Goal: Information Seeking & Learning: Learn about a topic

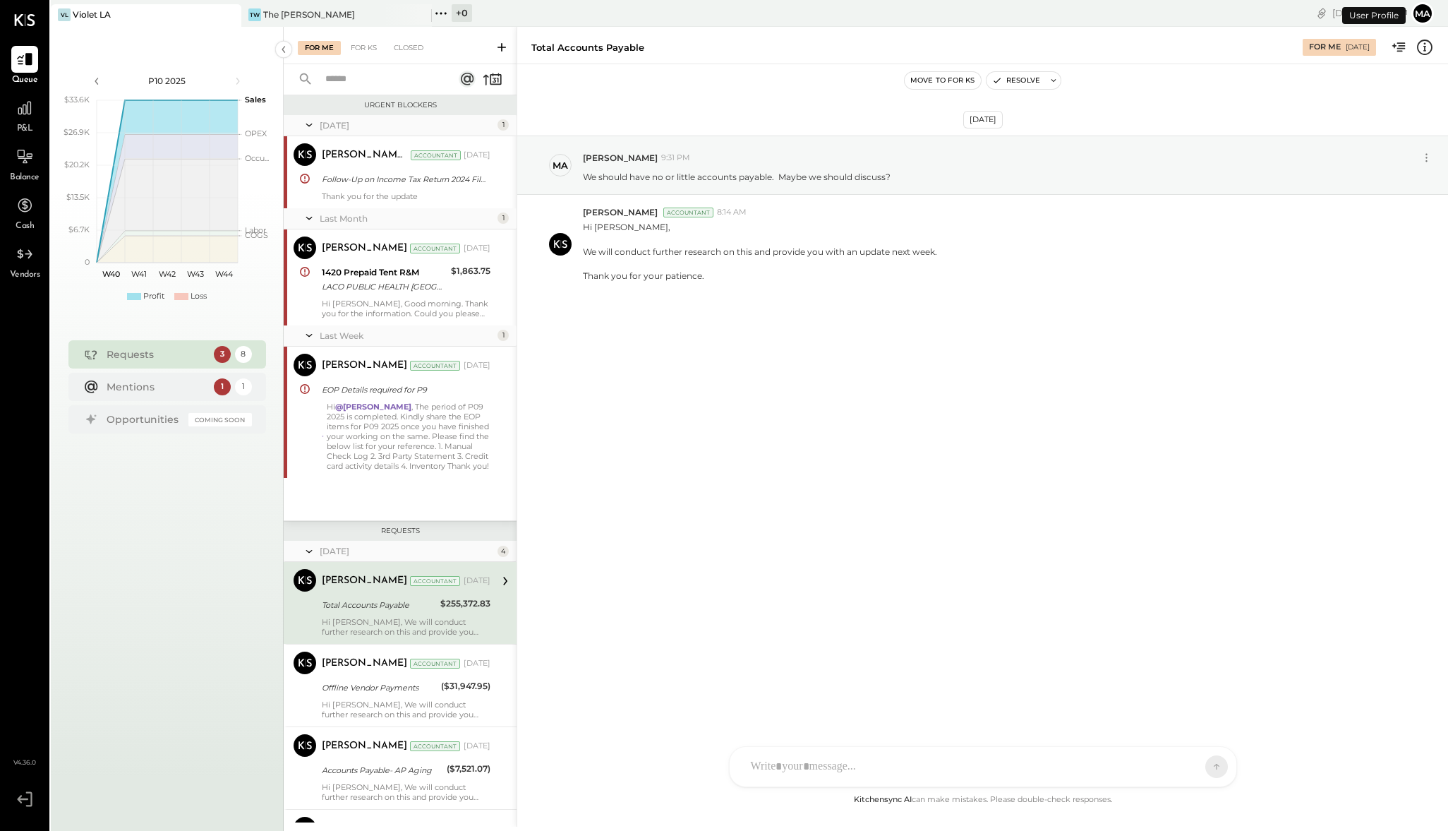
scroll to position [153, 0]
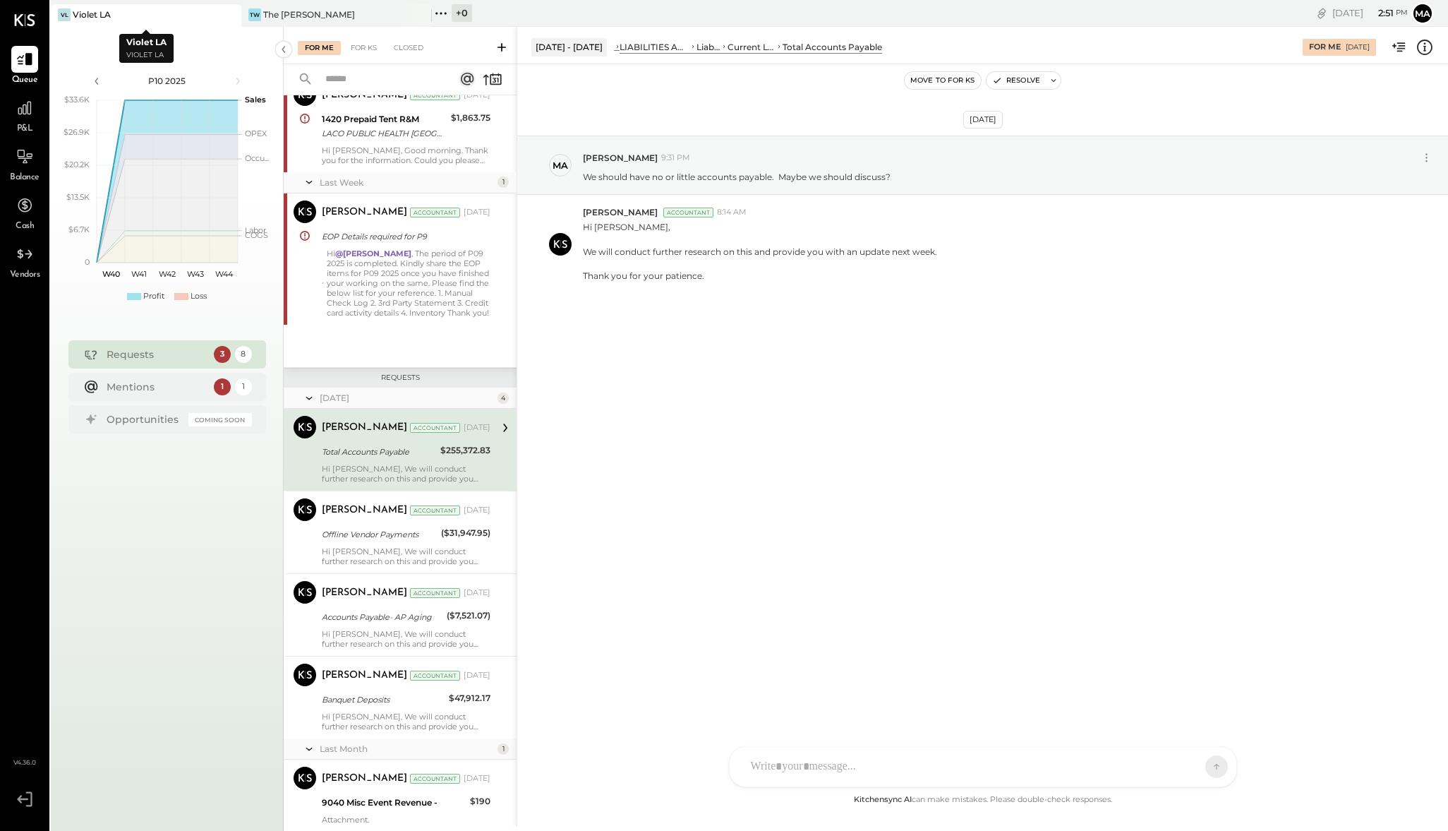
click at [110, 17] on div "Violet LA" at bounding box center [92, 14] width 38 height 12
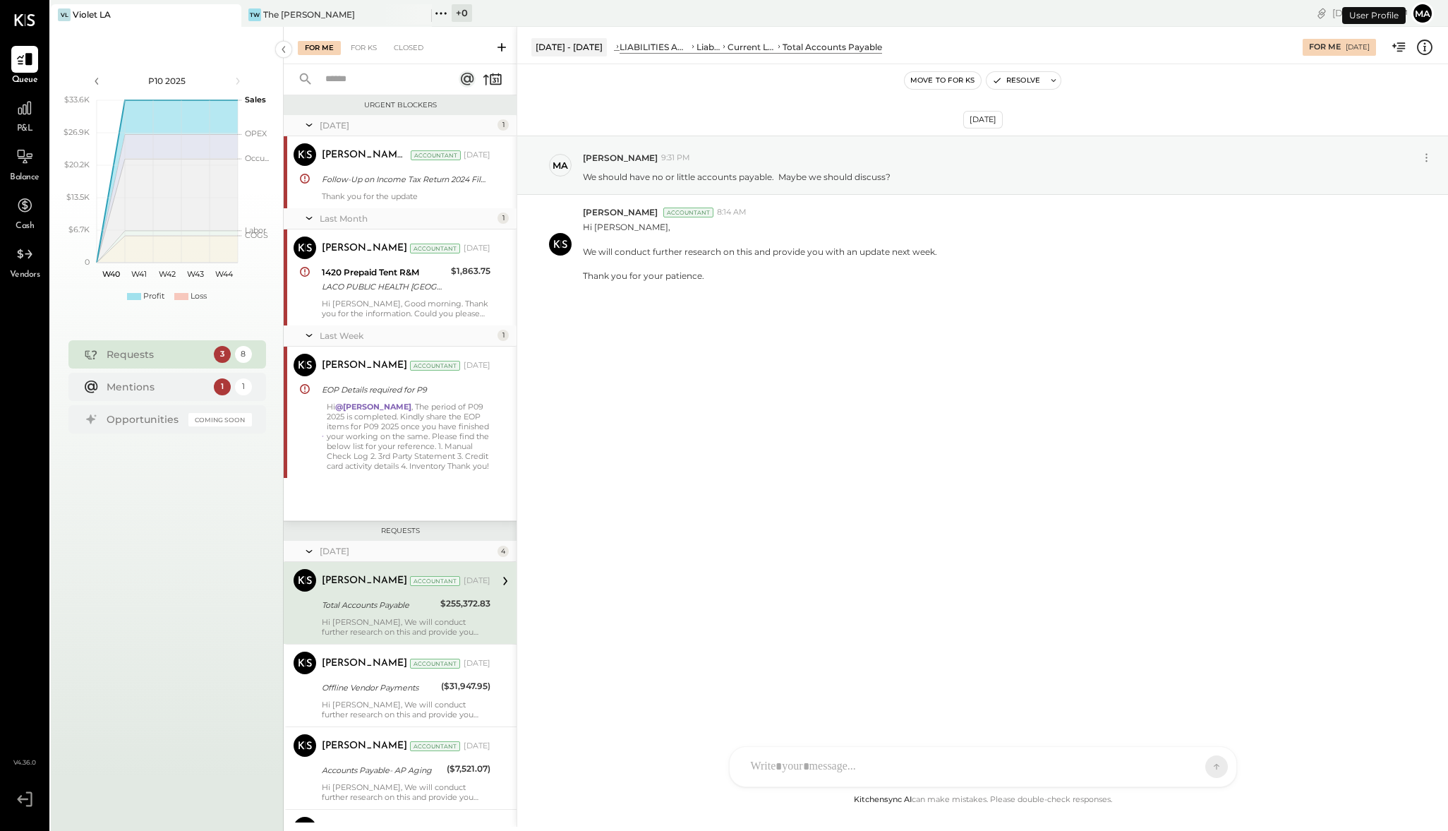
scroll to position [153, 0]
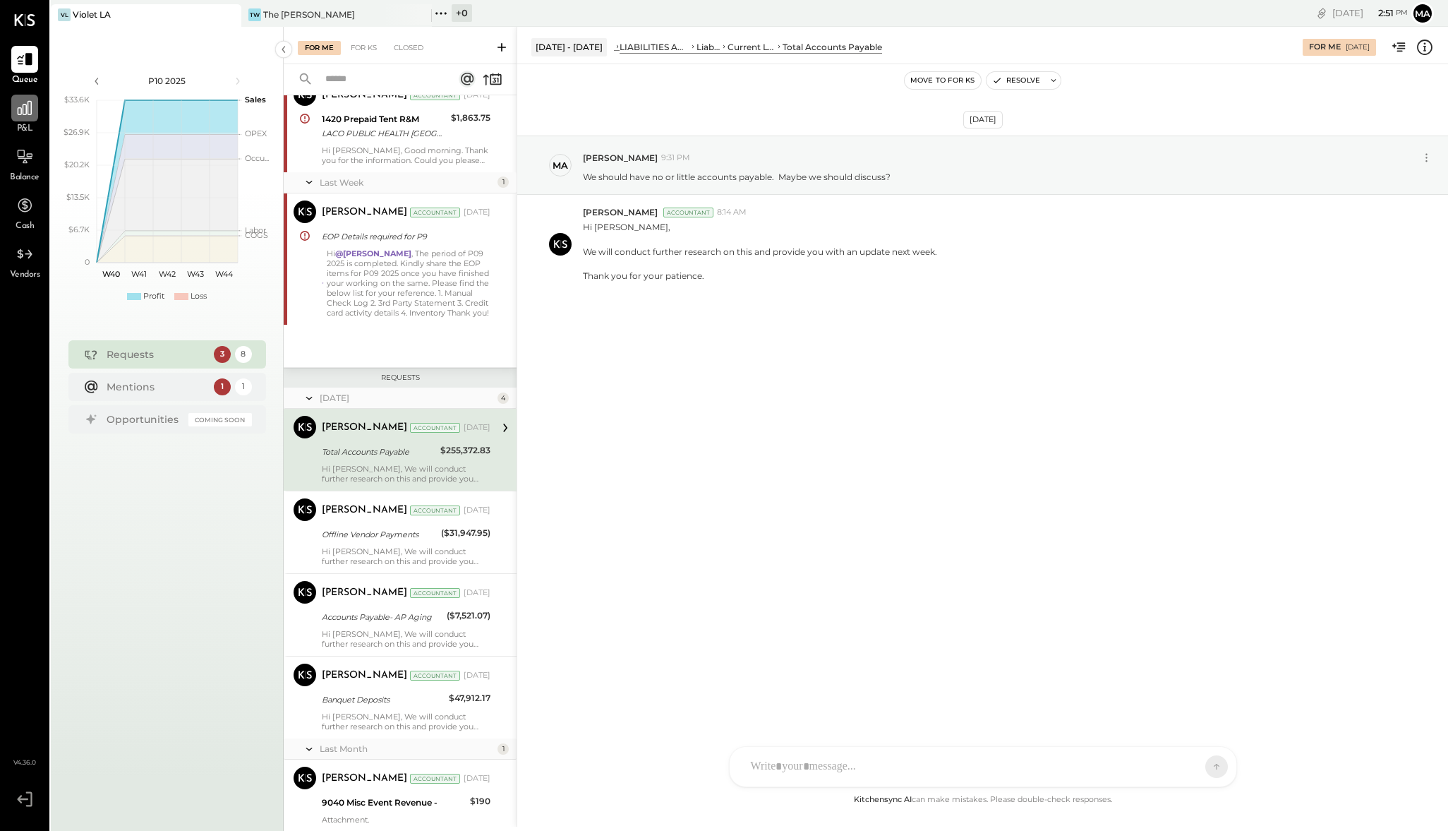
click at [30, 106] on icon at bounding box center [25, 108] width 18 height 18
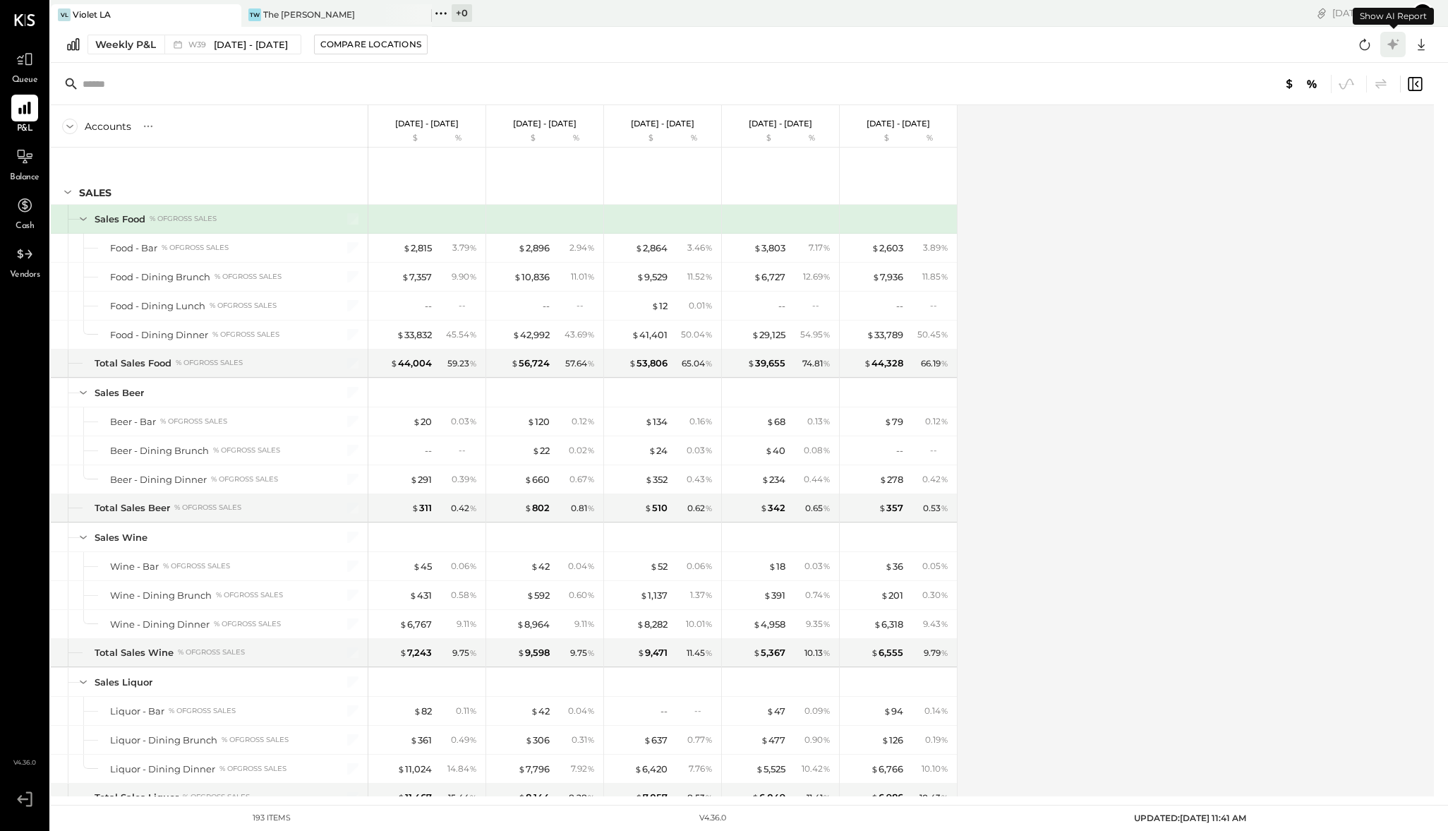
click at [1385, 49] on icon at bounding box center [1393, 44] width 18 height 18
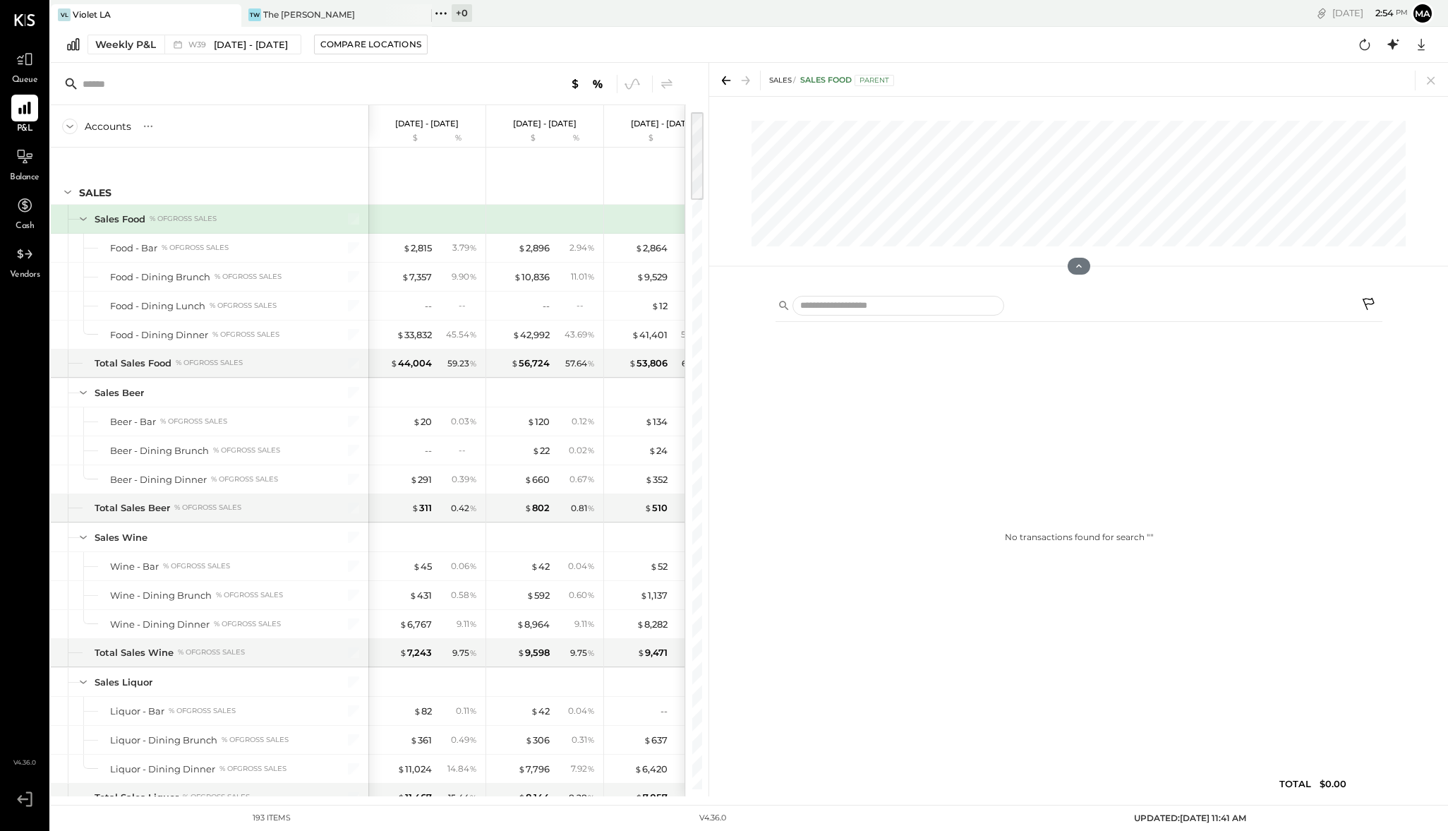
click at [125, 23] on div "VL Violet LA" at bounding box center [146, 15] width 191 height 23
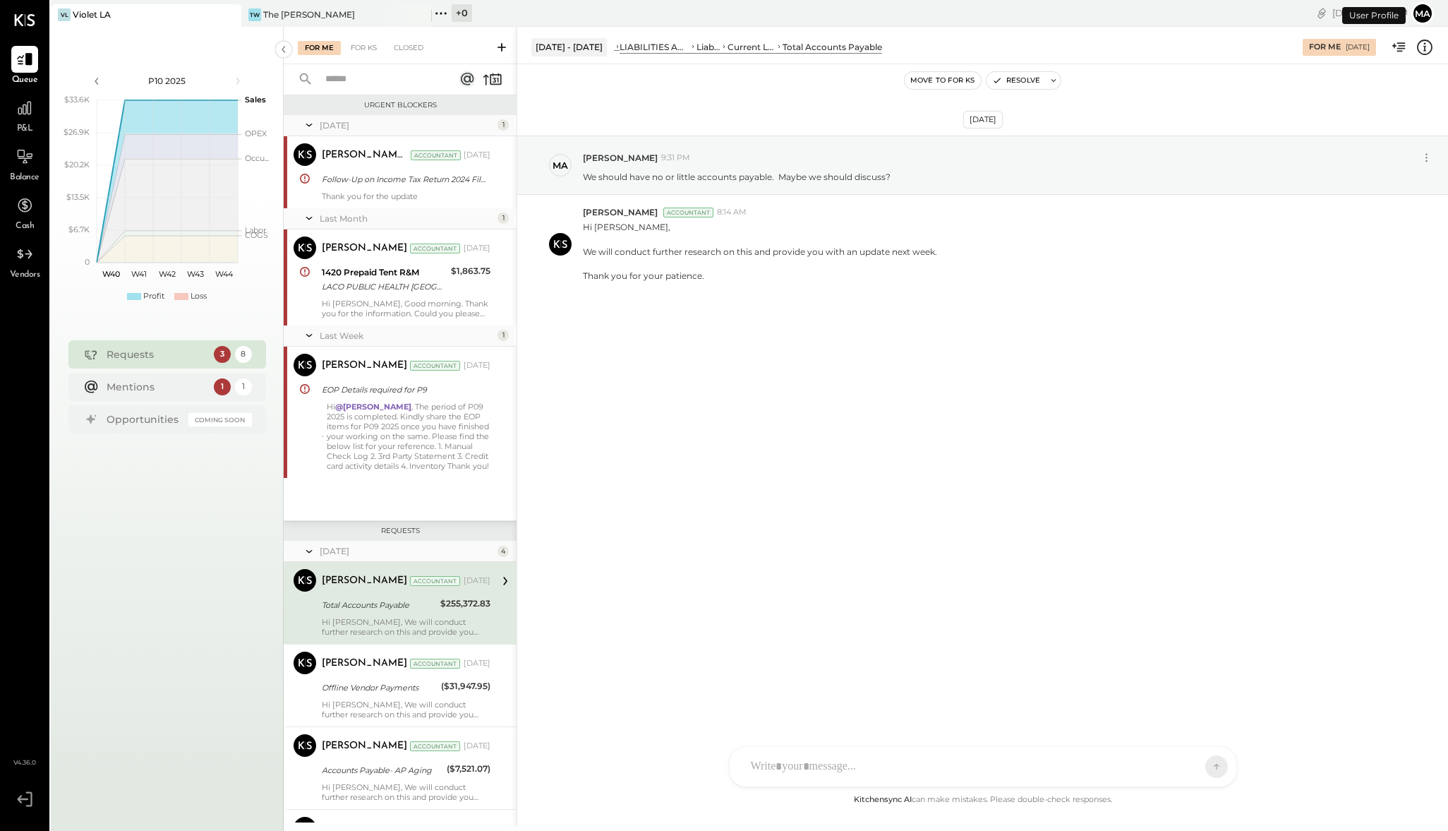
scroll to position [153, 0]
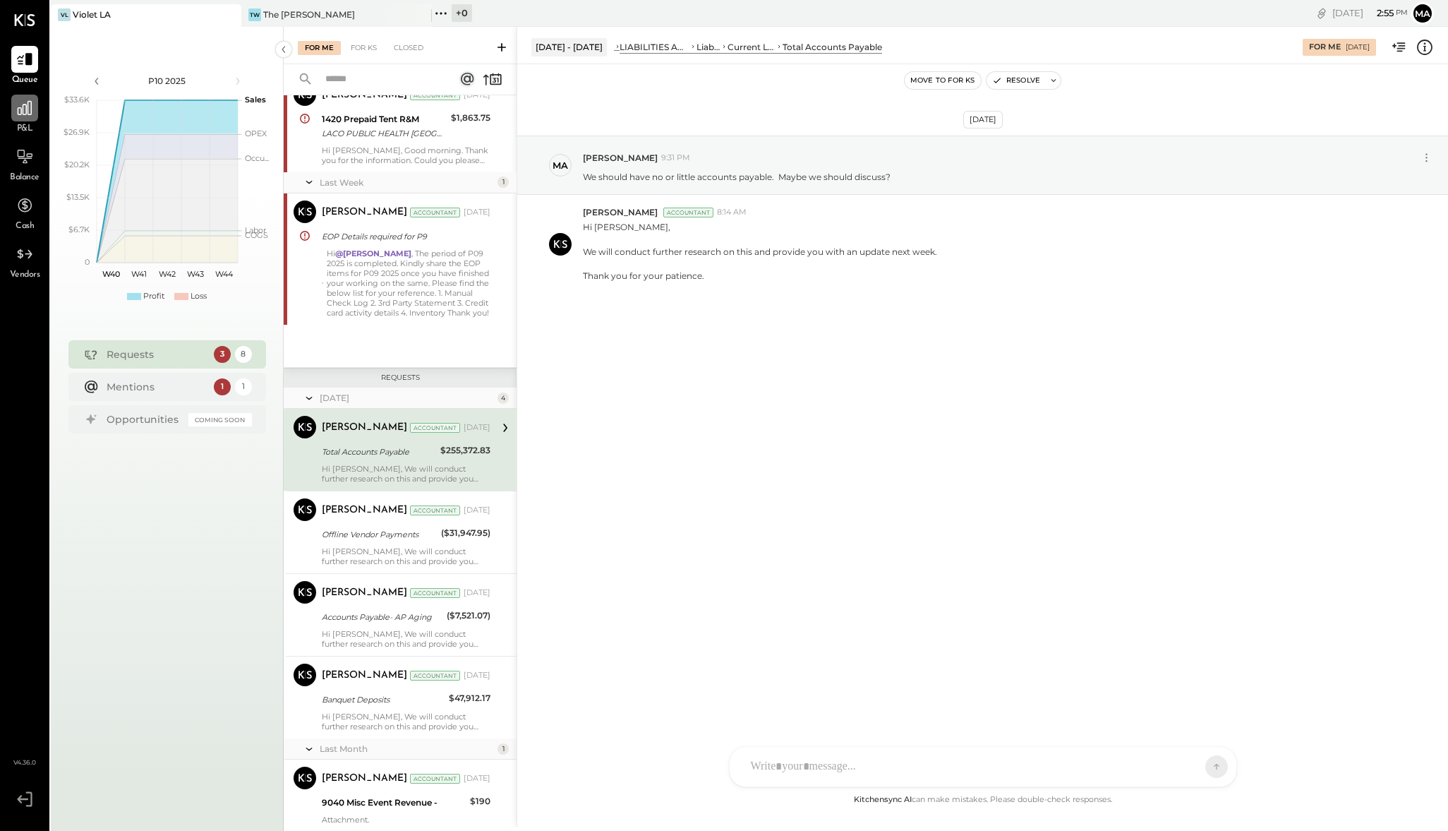
click at [23, 107] on icon at bounding box center [25, 108] width 14 height 14
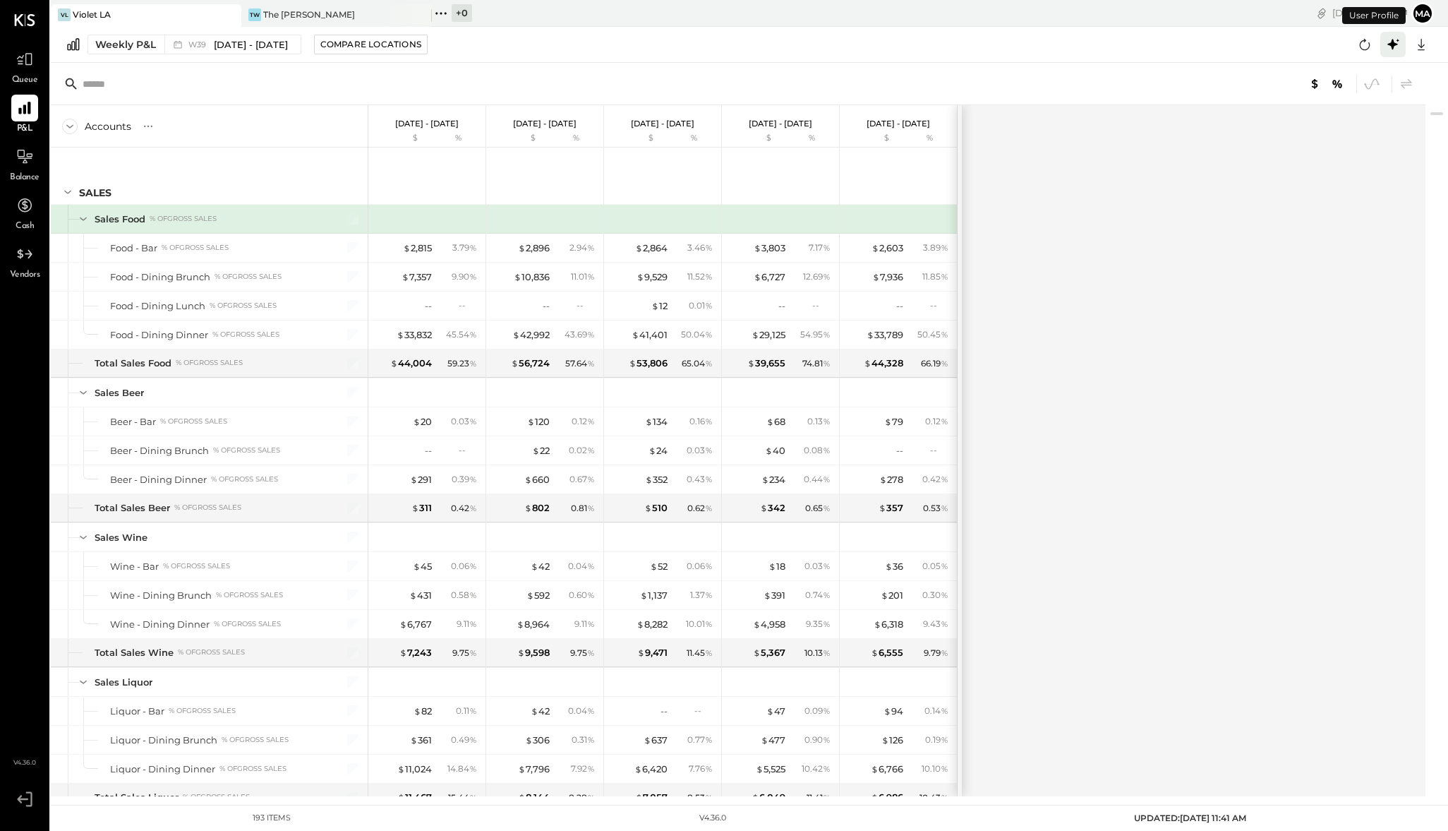
click at [1394, 44] on icon at bounding box center [1392, 44] width 11 height 11
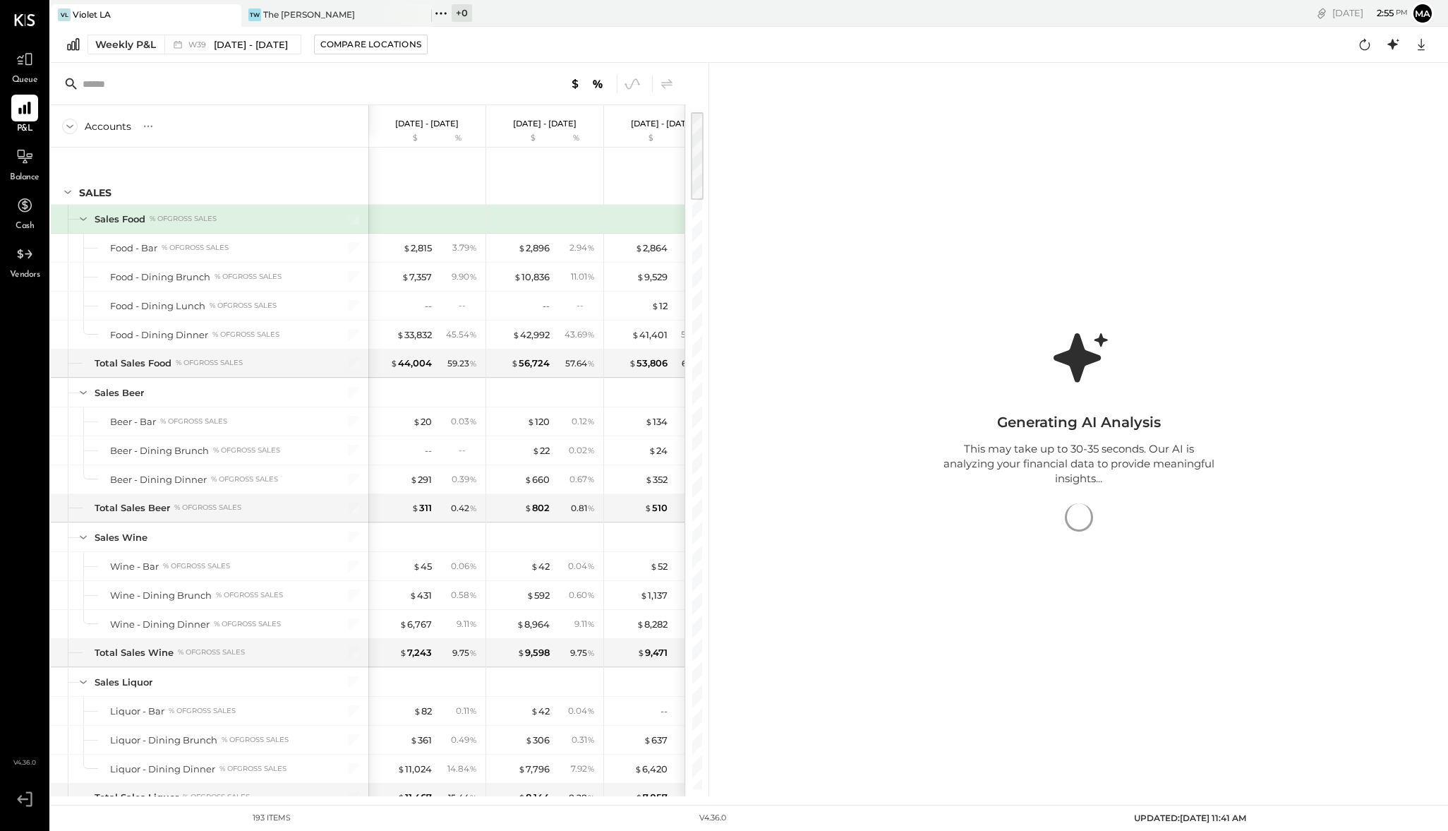
click at [1214, 243] on div "Generating AI Analysis This may take up to 30-35 seconds. Our AI is analyzing y…" at bounding box center [1078, 429] width 739 height 733
